Goal: Task Accomplishment & Management: Use online tool/utility

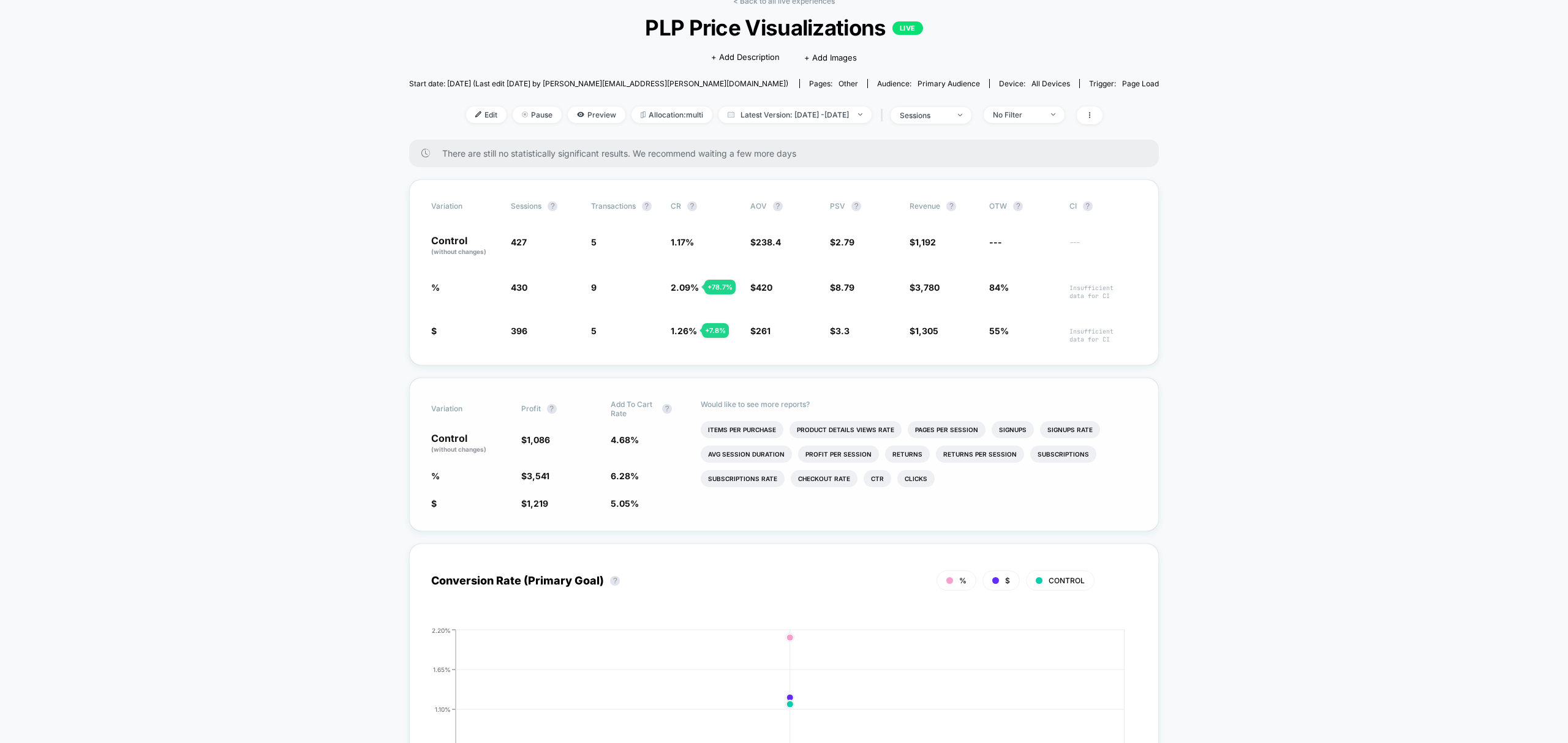
scroll to position [54, 0]
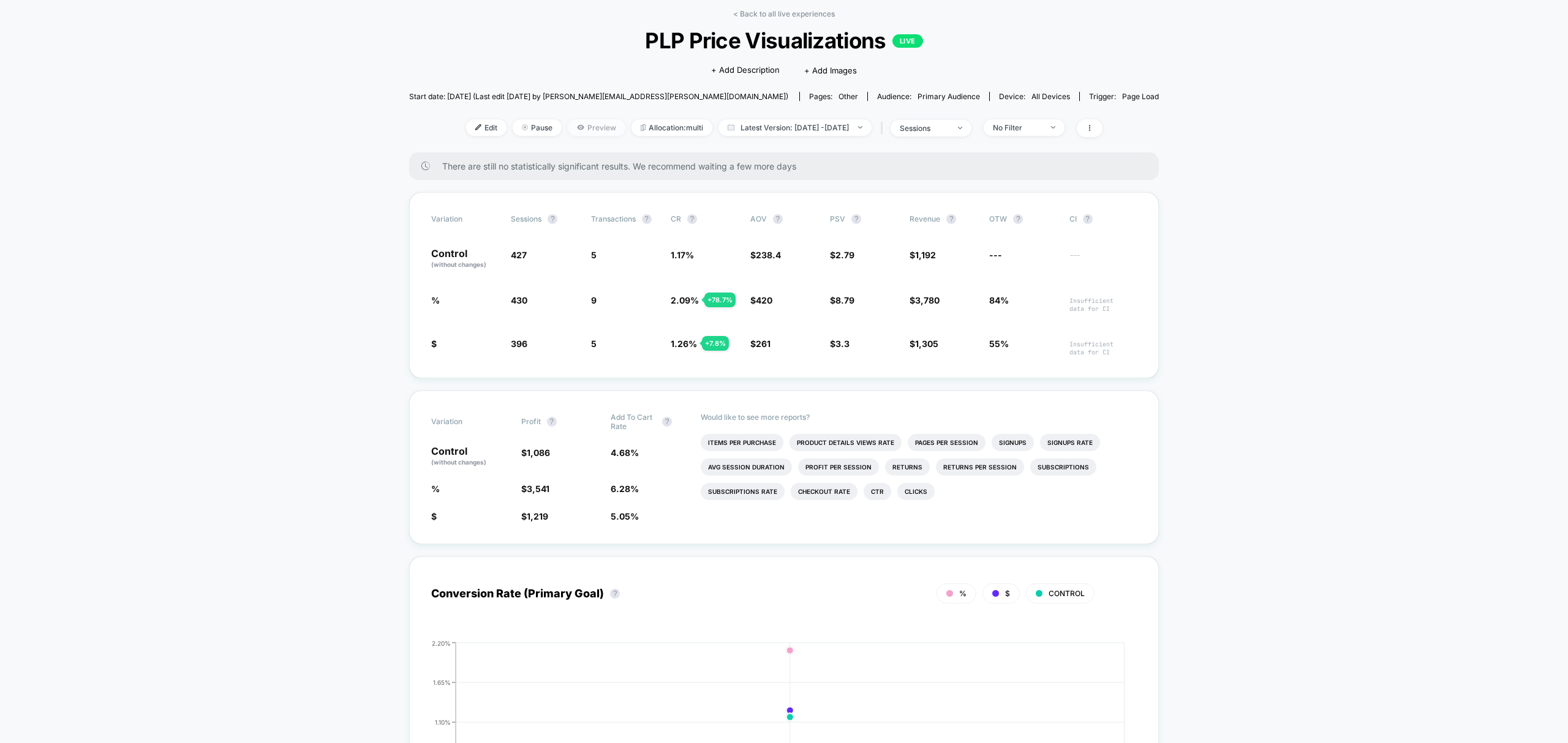
click at [579, 120] on span "Preview" at bounding box center [597, 127] width 57 height 17
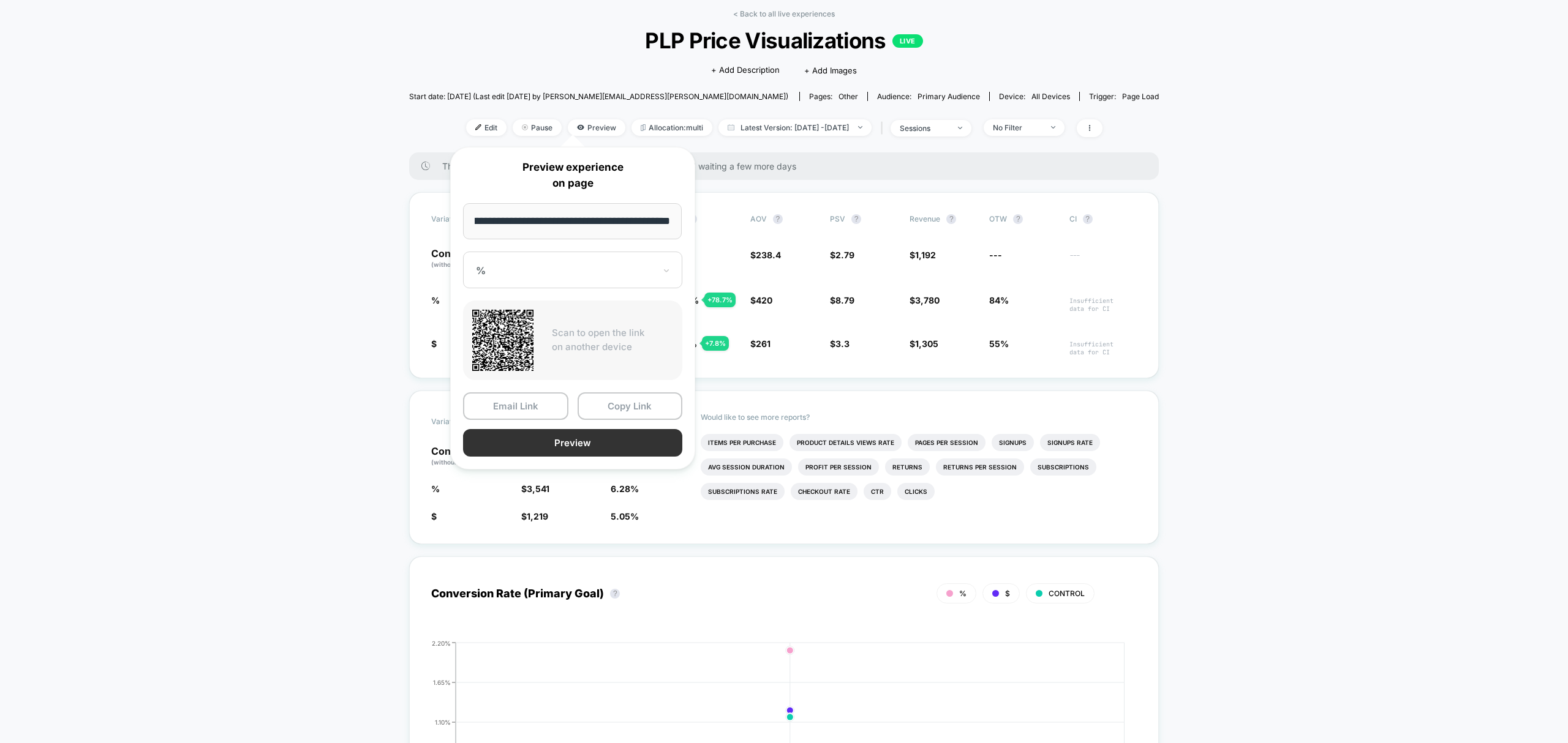
scroll to position [0, 0]
click at [515, 447] on button "Preview" at bounding box center [572, 443] width 219 height 28
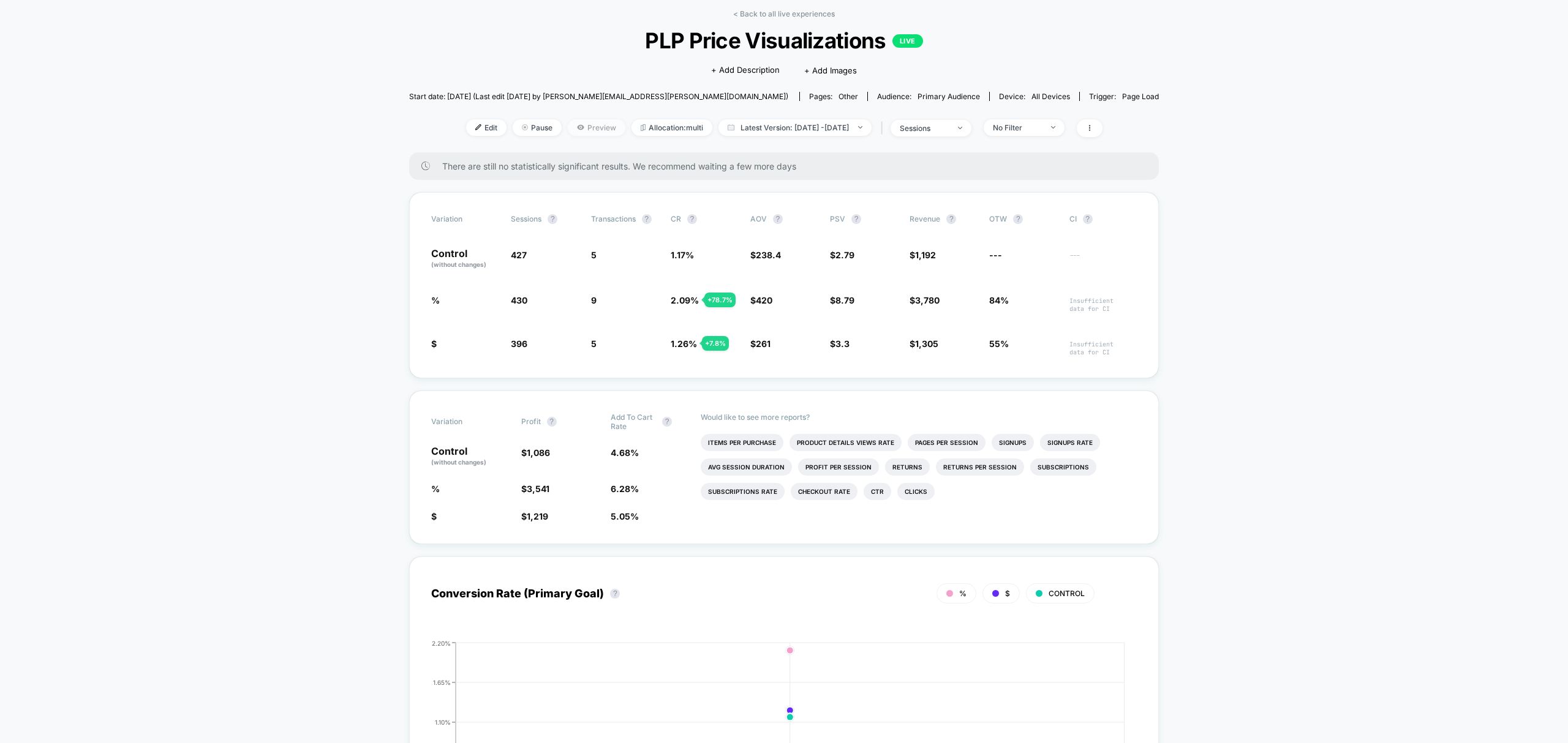
click at [584, 131] on span "Preview" at bounding box center [597, 127] width 57 height 17
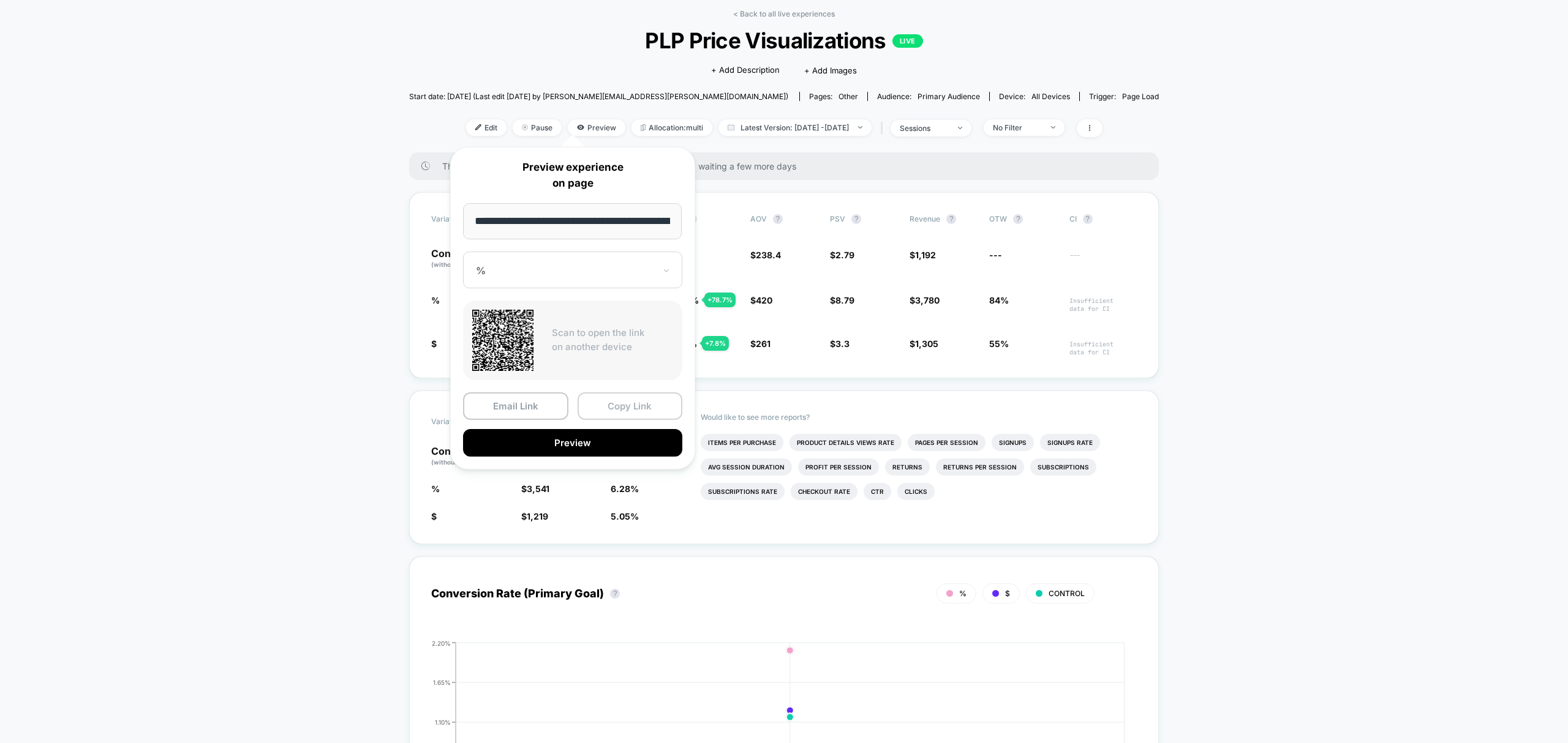
click at [645, 406] on button "Copy Link" at bounding box center [630, 406] width 105 height 28
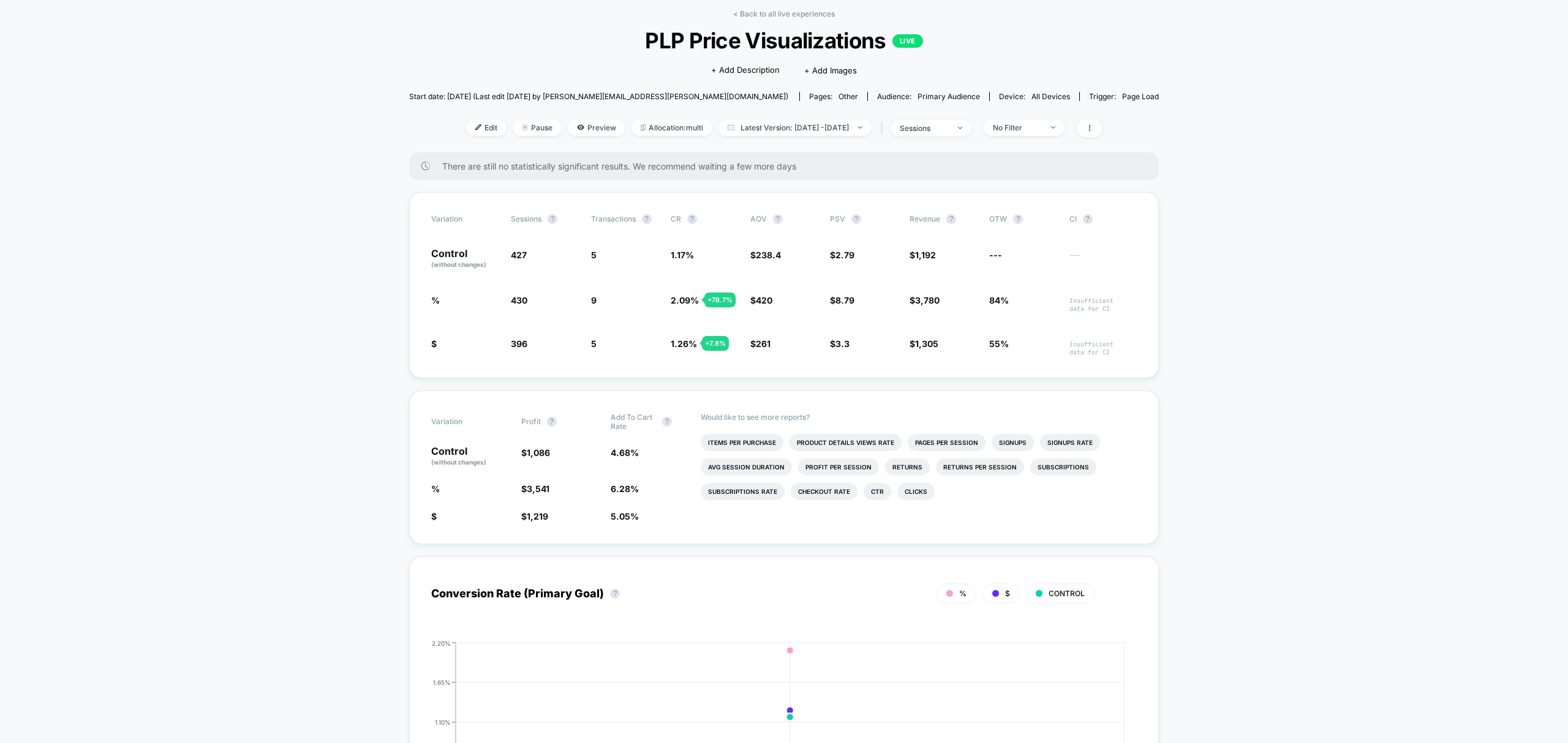
click at [559, 138] on div "< Back to all live experiences PLP Price Visualizations LIVE Click to edit expe…" at bounding box center [783, 81] width 750 height 143
click at [578, 120] on span "Preview" at bounding box center [597, 127] width 57 height 17
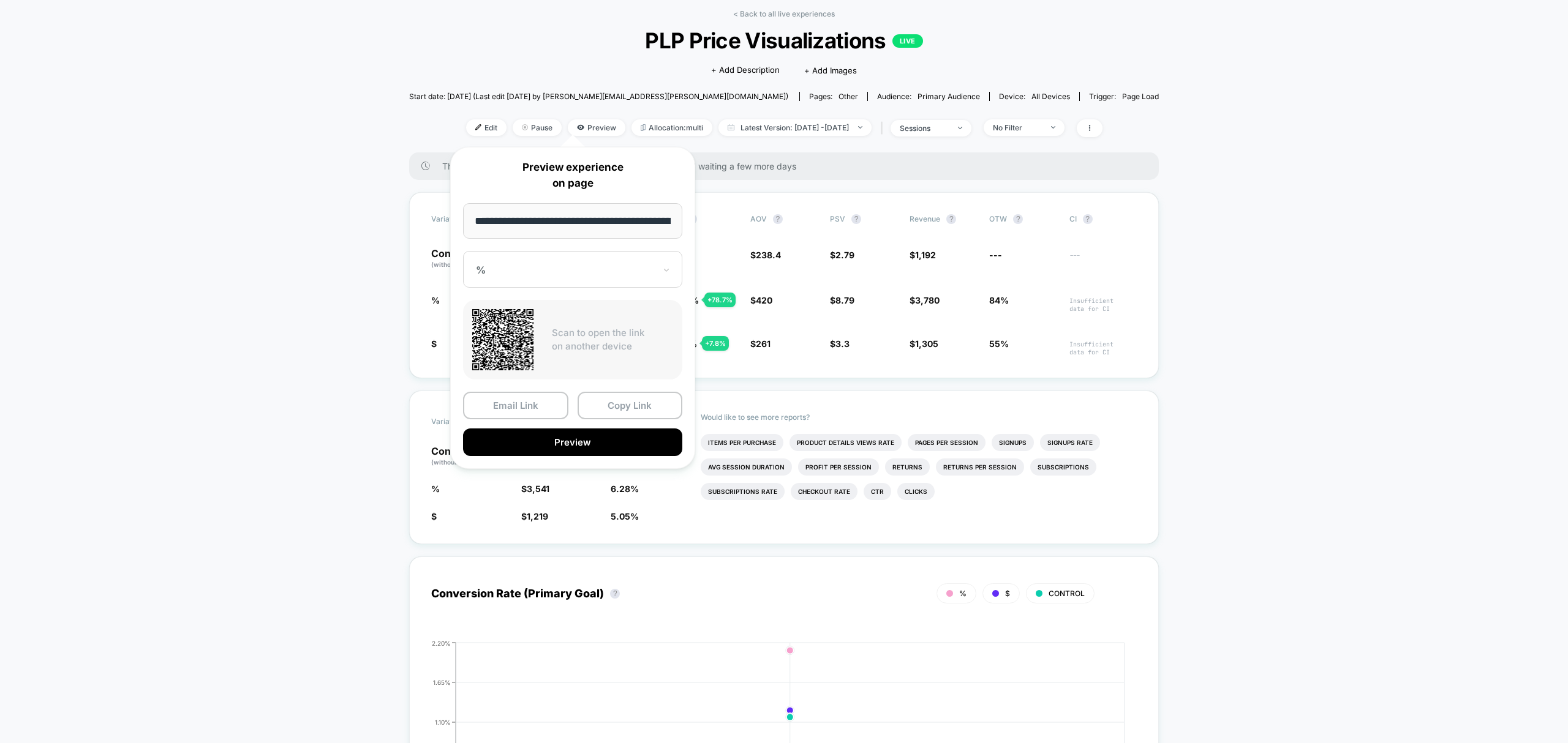
scroll to position [0, 142]
click at [504, 256] on div "%" at bounding box center [572, 270] width 219 height 37
click at [515, 332] on div "$" at bounding box center [573, 335] width 207 height 22
click at [575, 444] on button "Preview" at bounding box center [572, 443] width 219 height 28
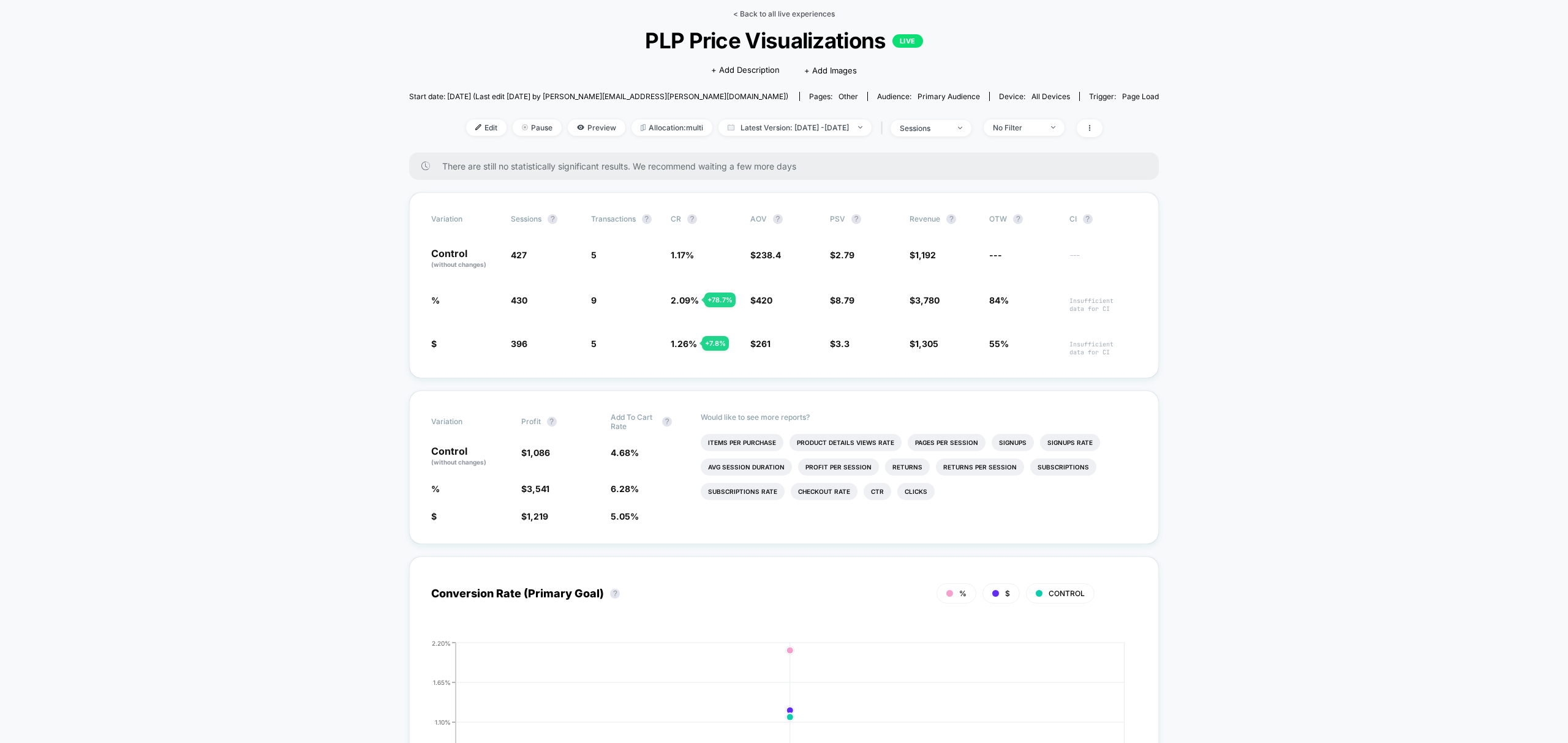
click at [769, 10] on link "< Back to all live experiences" at bounding box center [784, 14] width 102 height 10
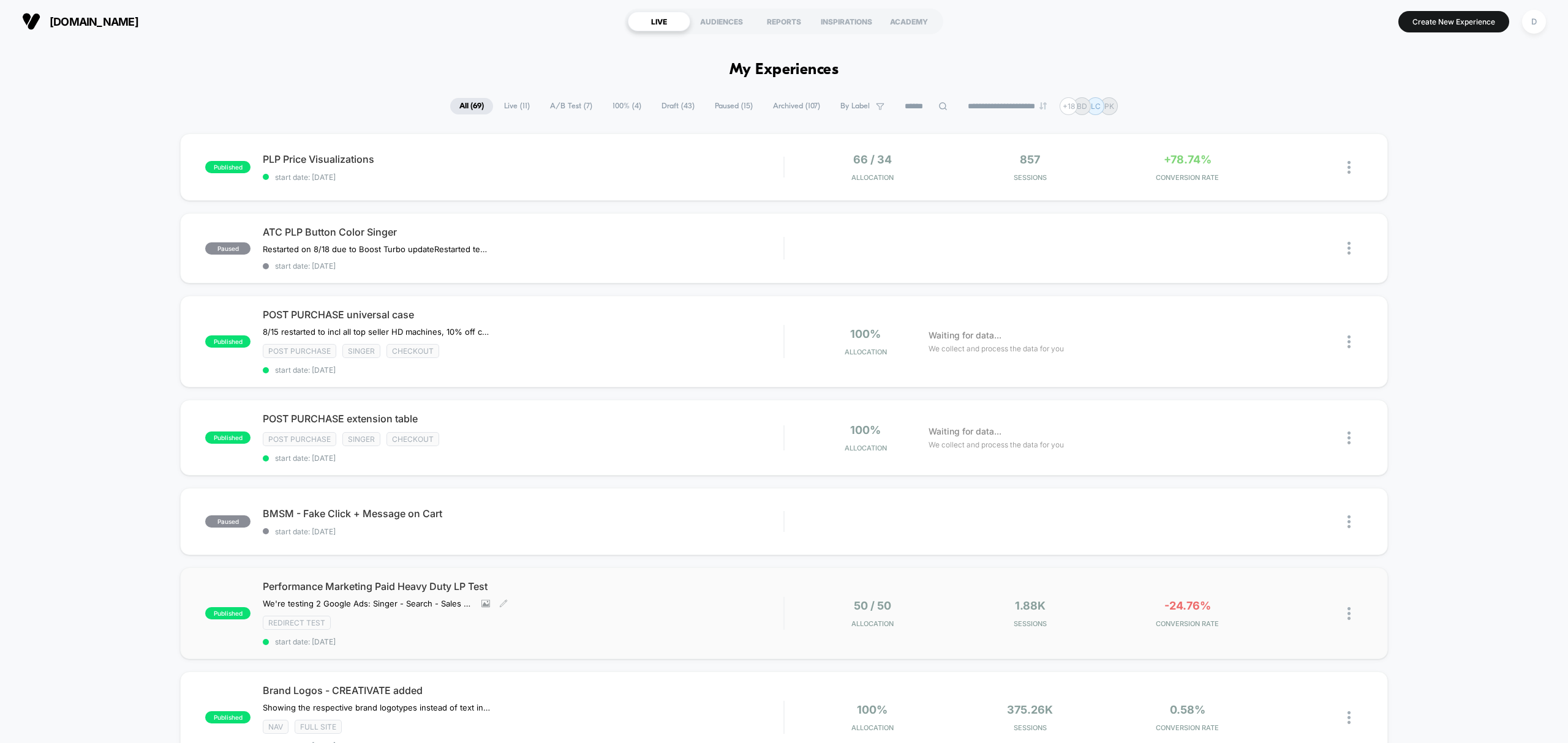
click at [735, 637] on span "start date: 7/30/2025" at bounding box center [523, 642] width 520 height 10
